Goal: Obtain resource: Download file/media

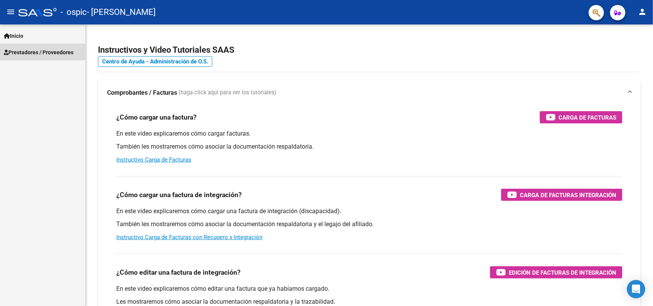
click at [42, 49] on span "Prestadores / Proveedores" at bounding box center [39, 52] width 70 height 8
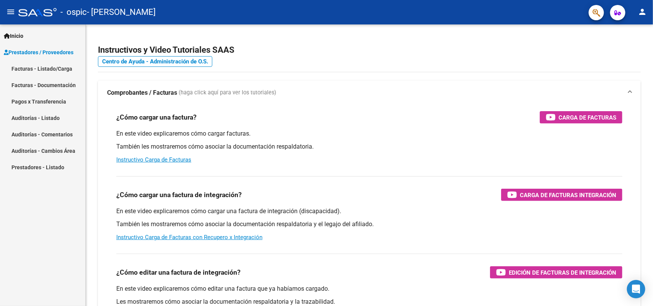
click at [43, 89] on link "Facturas - Documentación" at bounding box center [42, 85] width 85 height 16
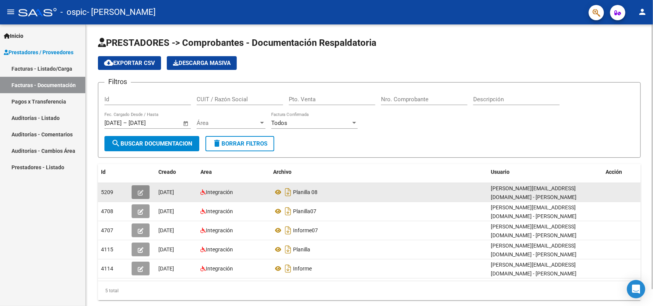
click at [139, 195] on button "button" at bounding box center [141, 192] width 18 height 14
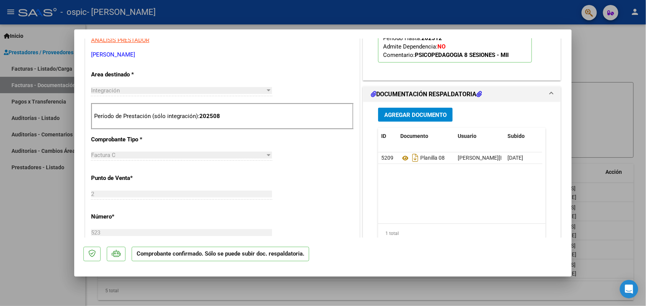
scroll to position [240, 0]
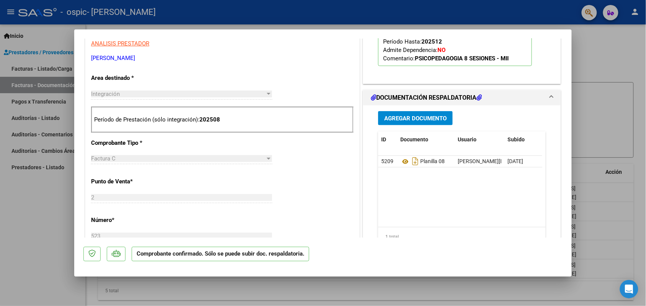
type input "$ 0,00"
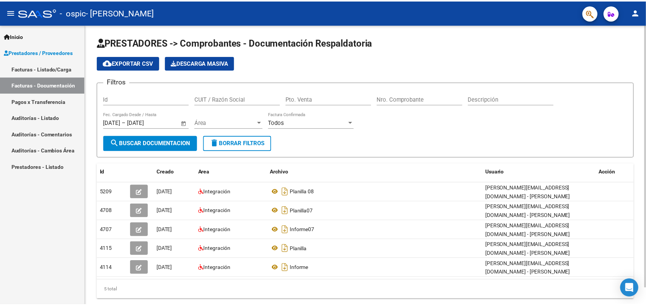
scroll to position [14, 0]
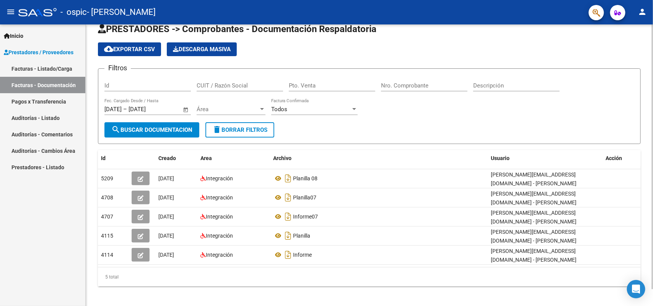
click at [652, 156] on div at bounding box center [652, 169] width 2 height 265
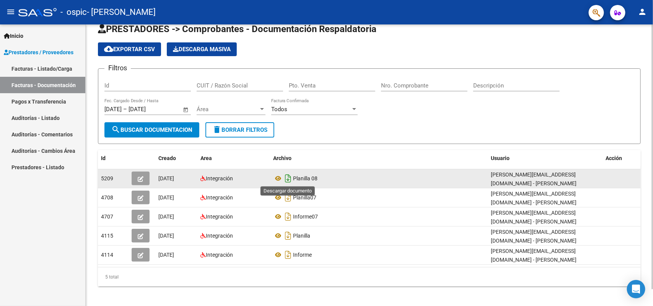
click at [286, 176] on icon "Descargar documento" at bounding box center [288, 178] width 10 height 12
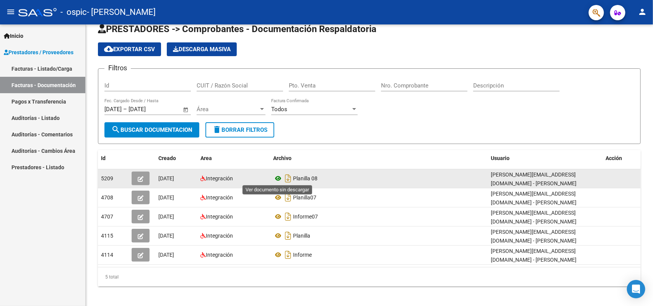
click at [279, 177] on icon at bounding box center [278, 178] width 10 height 9
click at [137, 178] on button "button" at bounding box center [141, 179] width 18 height 14
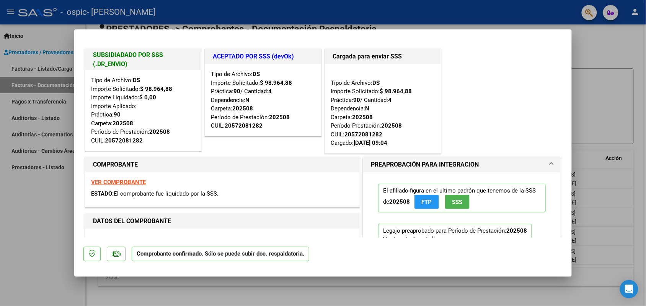
type input "$ 0,00"
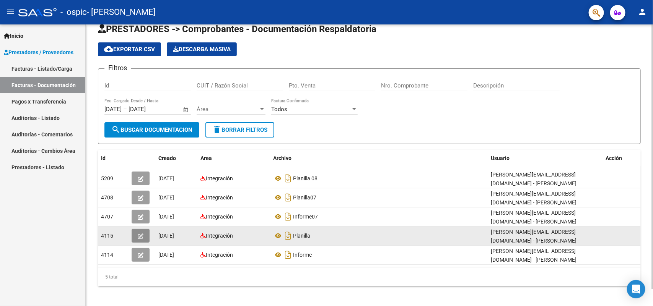
click at [140, 236] on icon "button" at bounding box center [141, 237] width 6 height 6
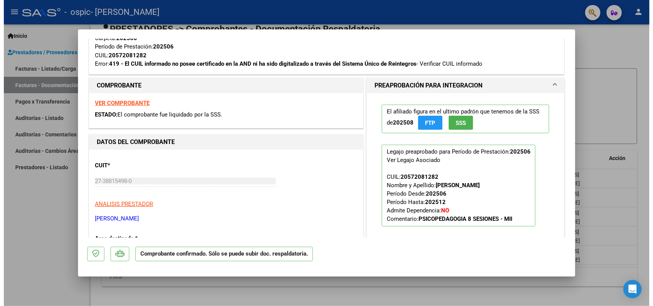
scroll to position [338, 0]
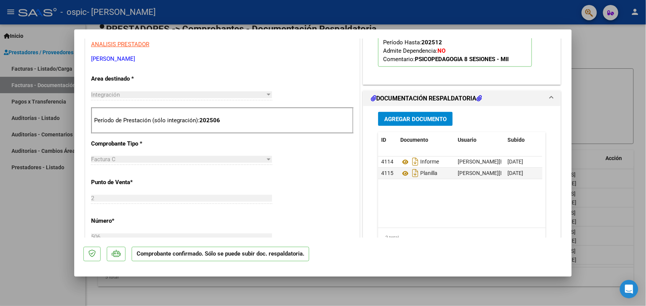
drag, startPoint x: 575, startPoint y: 156, endPoint x: 575, endPoint y: 182, distance: 25.6
click at [575, 182] on div at bounding box center [323, 153] width 646 height 306
type input "$ 0,00"
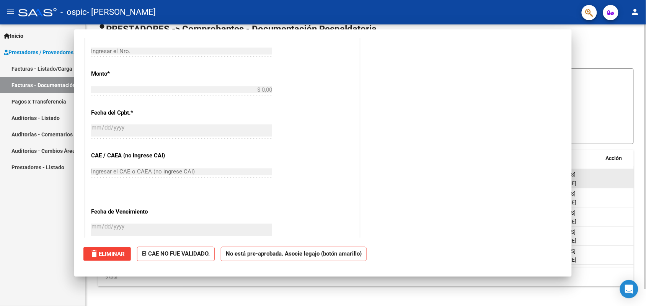
scroll to position [0, 0]
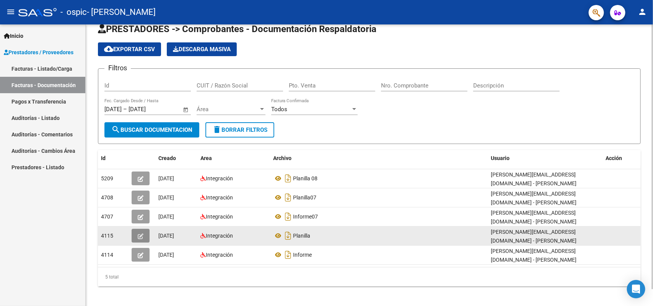
click at [140, 234] on icon "button" at bounding box center [141, 237] width 6 height 6
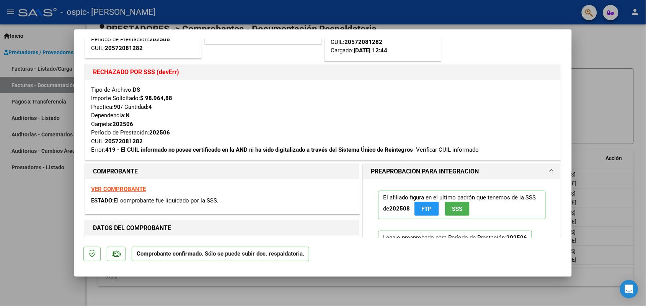
scroll to position [88, 0]
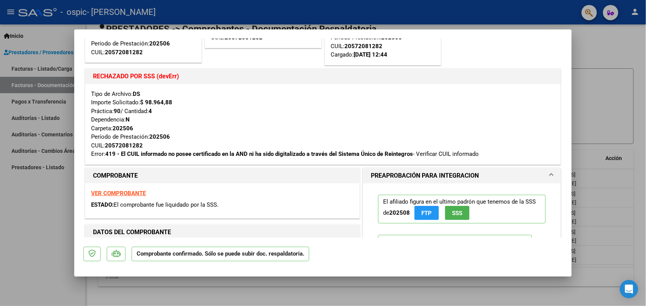
type input "$ 0,00"
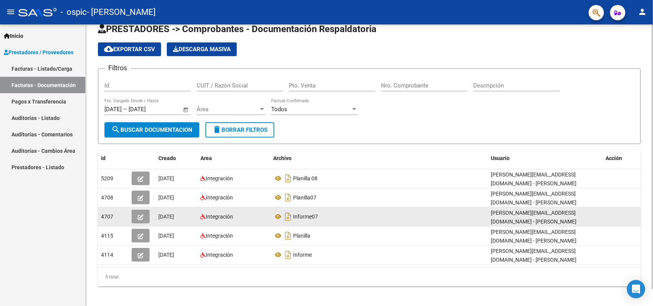
click at [140, 218] on icon "button" at bounding box center [141, 218] width 6 height 6
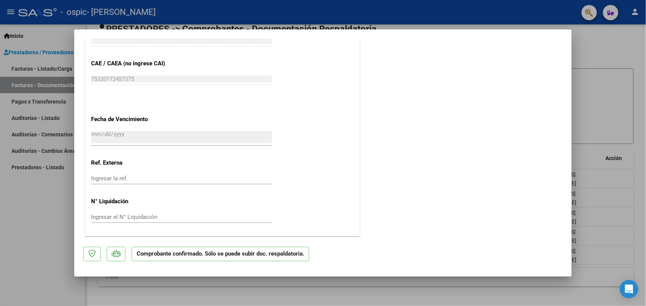
type input "$ 0,00"
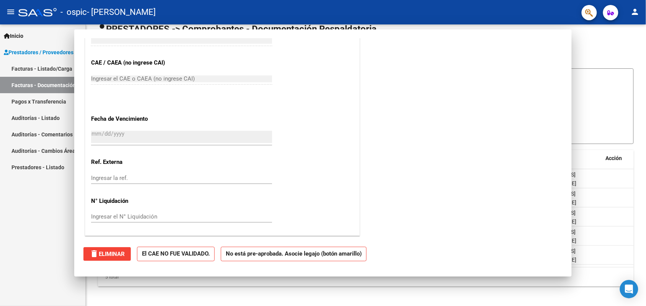
scroll to position [431, 0]
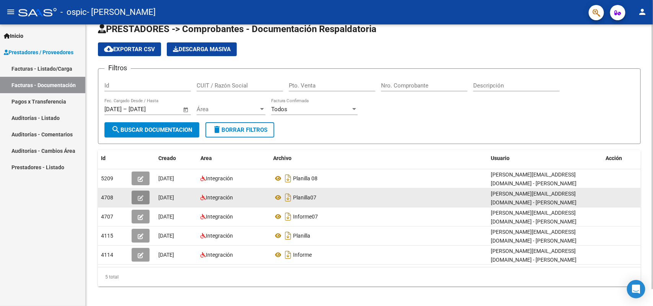
click at [140, 199] on icon "button" at bounding box center [141, 198] width 6 height 6
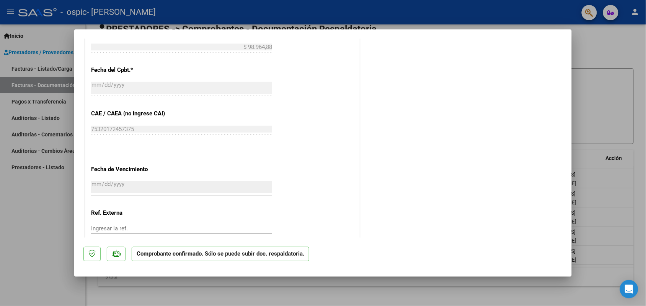
scroll to position [519, 0]
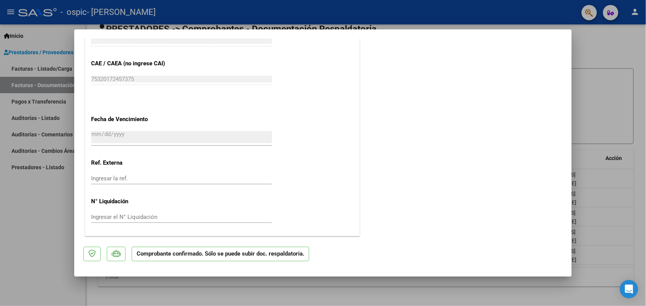
type input "$ 0,00"
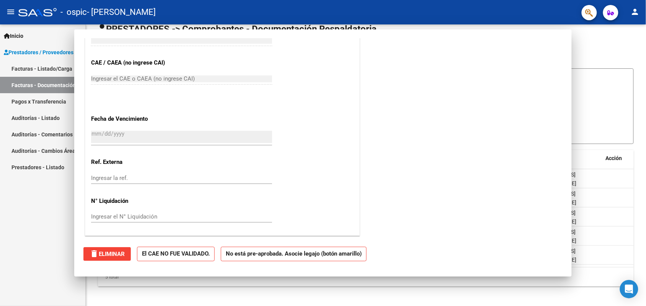
scroll to position [0, 0]
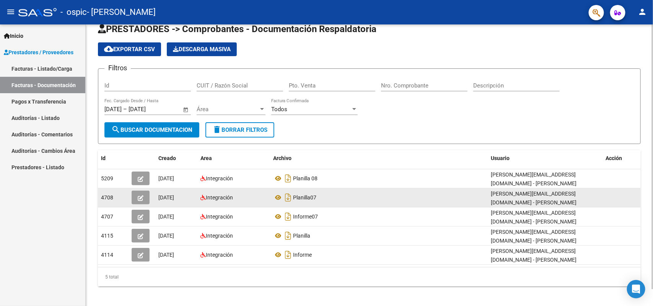
click at [138, 195] on icon "button" at bounding box center [141, 198] width 6 height 6
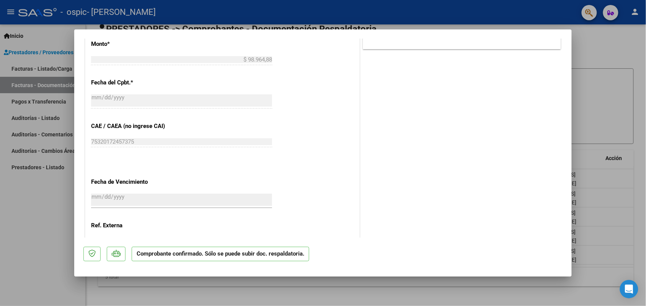
scroll to position [519, 0]
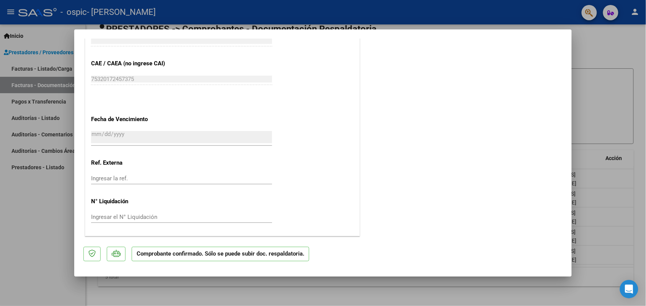
type input "$ 0,00"
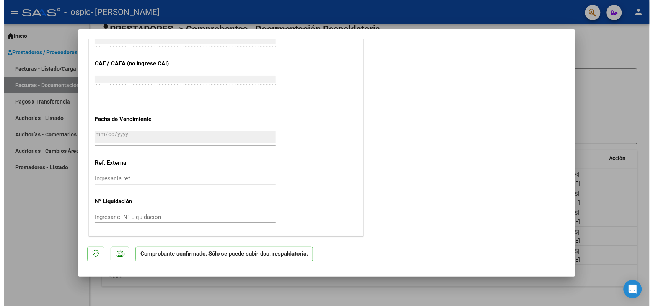
scroll to position [0, 0]
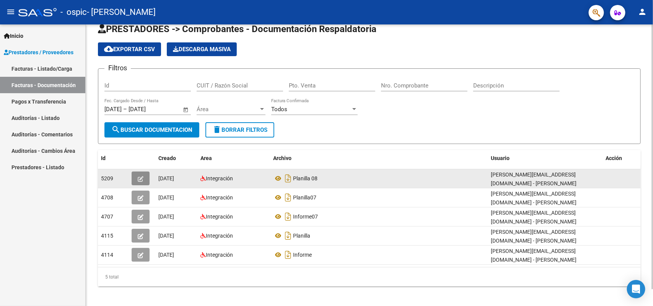
click at [132, 177] on button "button" at bounding box center [141, 179] width 18 height 14
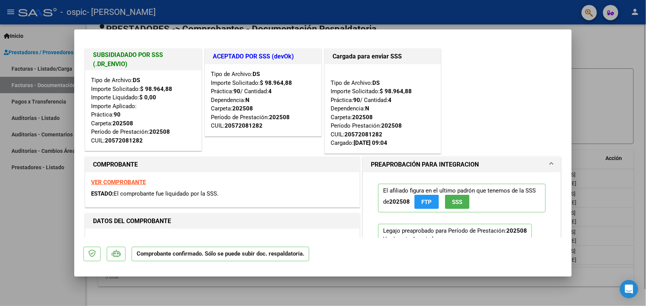
drag, startPoint x: 576, startPoint y: 68, endPoint x: 576, endPoint y: 99, distance: 31.0
click at [576, 98] on div at bounding box center [323, 153] width 646 height 306
type input "$ 0,00"
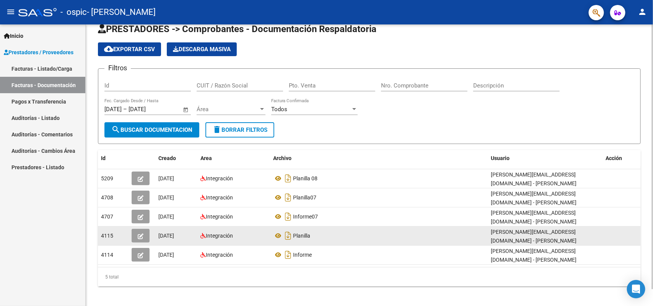
click at [140, 236] on icon "button" at bounding box center [141, 237] width 6 height 6
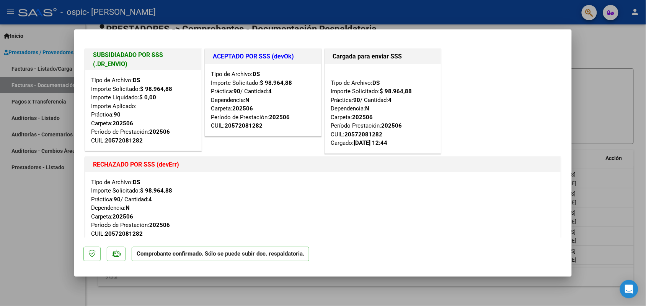
type input "$ 0,00"
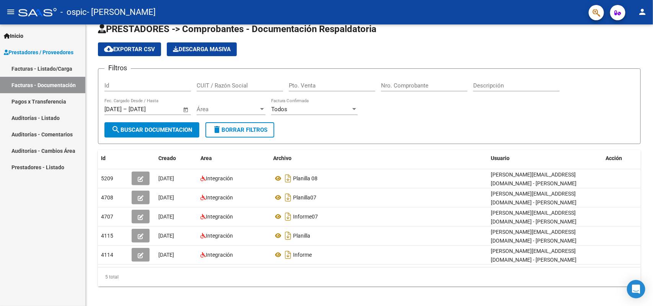
click at [55, 105] on link "Pagos x Transferencia" at bounding box center [42, 101] width 85 height 16
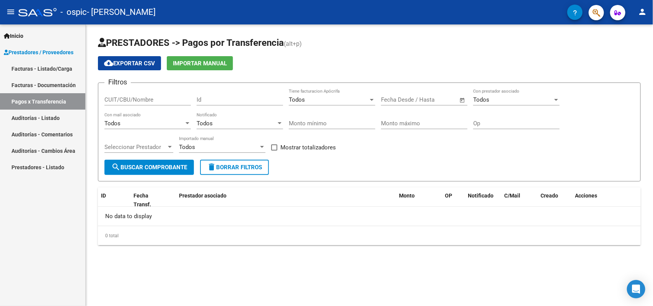
click at [54, 115] on link "Auditorías - Listado" at bounding box center [42, 118] width 85 height 16
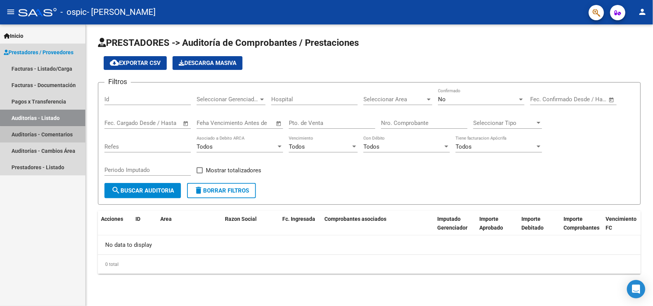
click at [55, 138] on link "Auditorías - Comentarios" at bounding box center [42, 134] width 85 height 16
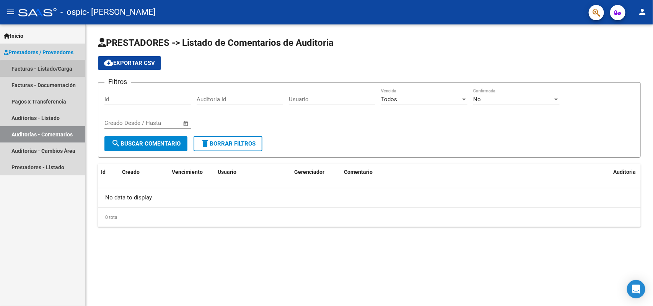
click at [44, 69] on link "Facturas - Listado/Carga" at bounding box center [42, 68] width 85 height 16
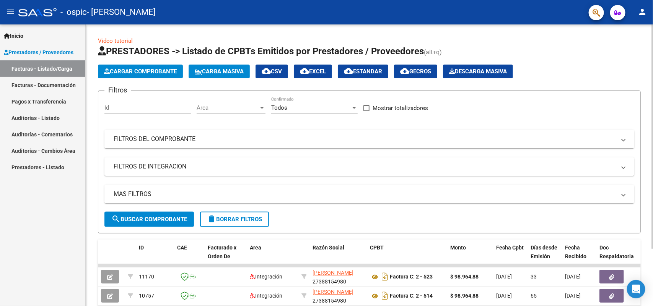
click at [652, 58] on div at bounding box center [652, 136] width 2 height 224
drag, startPoint x: 647, startPoint y: 152, endPoint x: 652, endPoint y: 234, distance: 82.0
click at [652, 234] on div "Video tutorial PRESTADORES -> Listado de CPBTs Emitidos por Prestadores / Prove…" at bounding box center [370, 197] width 569 height 347
click at [24, 247] on div "Inicio Instructivos Contacto OS Prestadores / Proveedores Facturas - Listado/Ca…" at bounding box center [42, 165] width 85 height 282
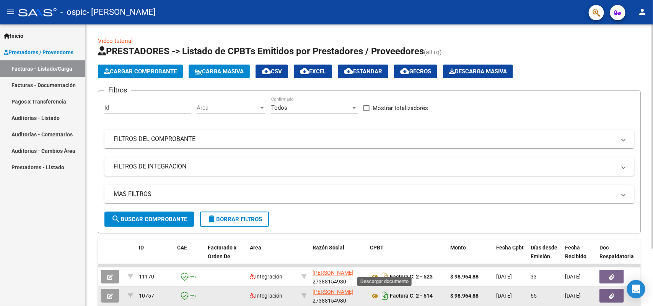
click at [385, 294] on icon "Descargar documento" at bounding box center [385, 296] width 10 height 12
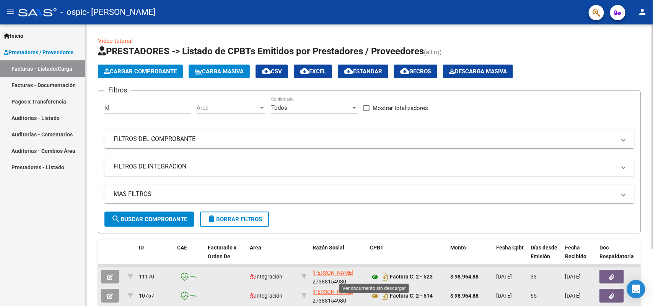
click at [375, 279] on icon at bounding box center [375, 277] width 10 height 9
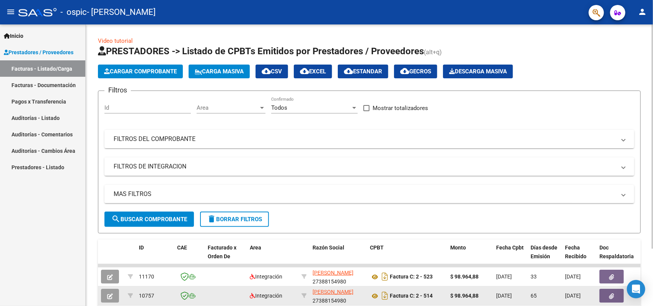
scroll to position [72, 0]
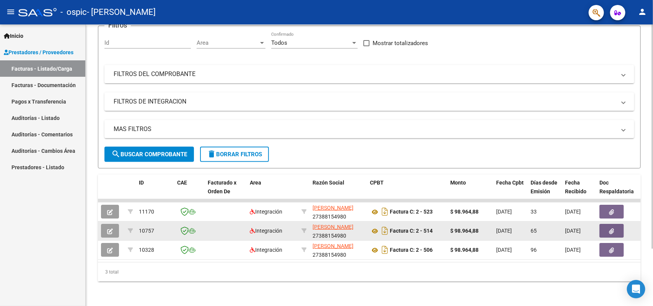
click at [652, 180] on div at bounding box center [652, 194] width 2 height 224
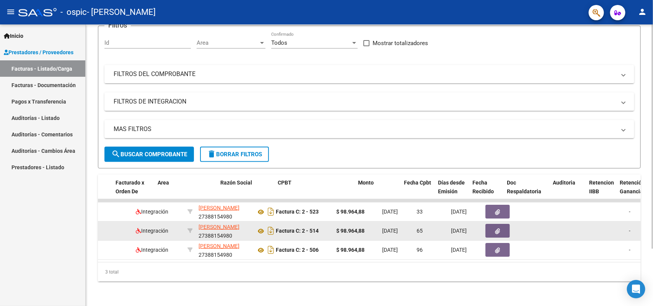
scroll to position [0, 0]
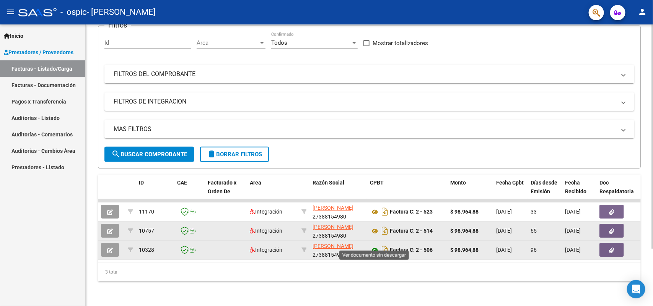
click at [375, 246] on icon at bounding box center [375, 250] width 10 height 9
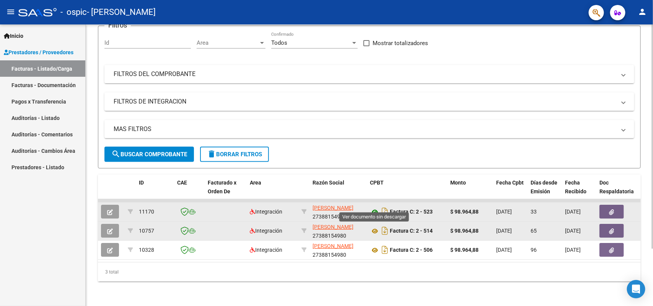
click at [372, 208] on icon at bounding box center [375, 212] width 10 height 9
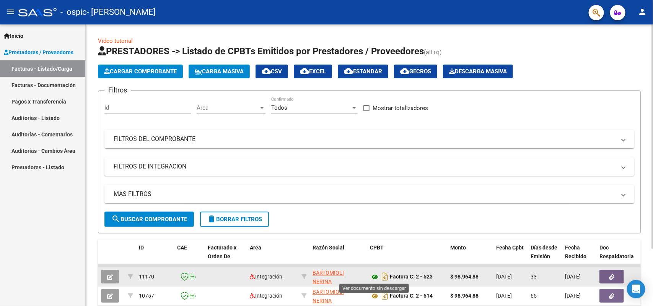
click at [375, 276] on icon at bounding box center [375, 277] width 10 height 9
click at [607, 270] on button "button" at bounding box center [611, 277] width 24 height 14
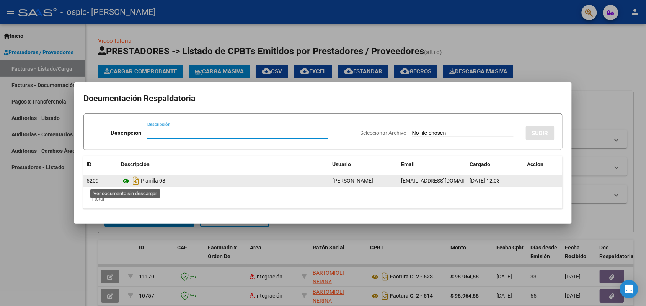
click at [125, 182] on icon at bounding box center [126, 181] width 10 height 9
